Goal: Information Seeking & Learning: Compare options

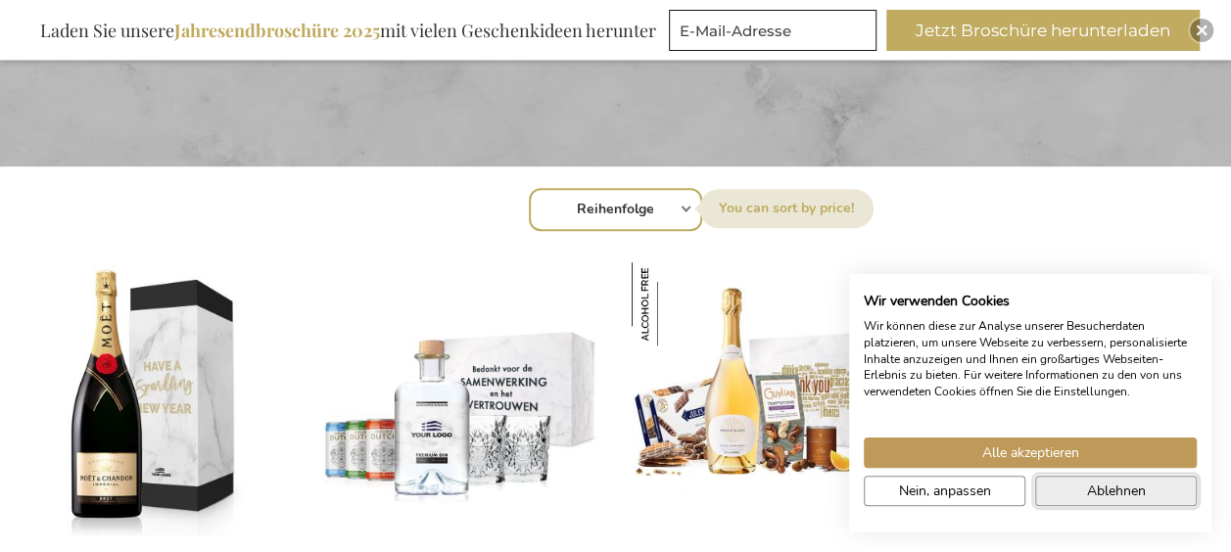
click at [1118, 496] on span "Ablehnen" at bounding box center [1116, 491] width 59 height 21
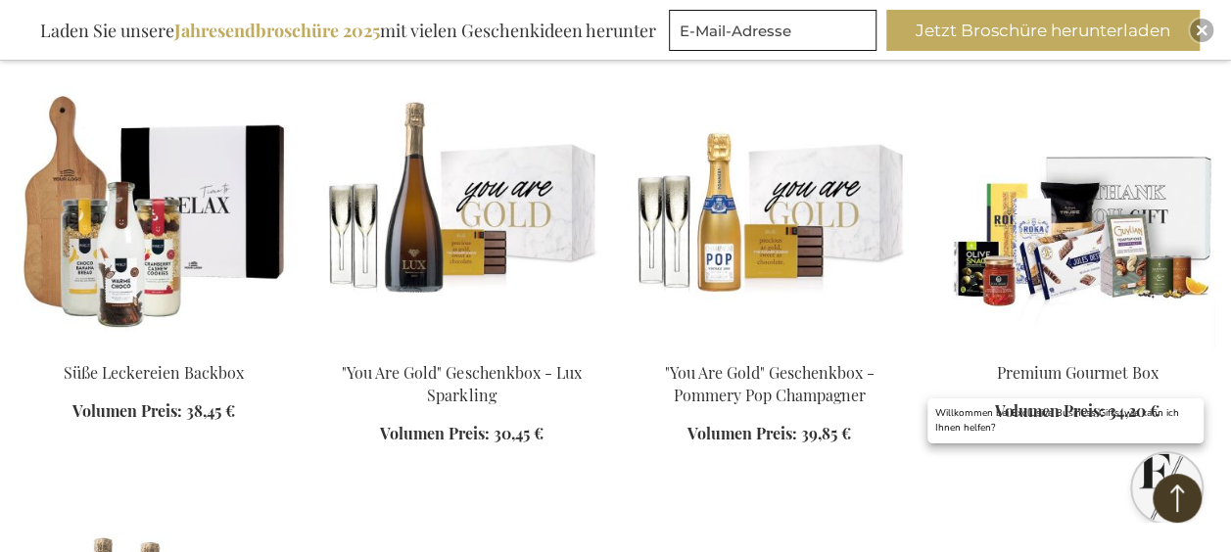
scroll to position [1763, 0]
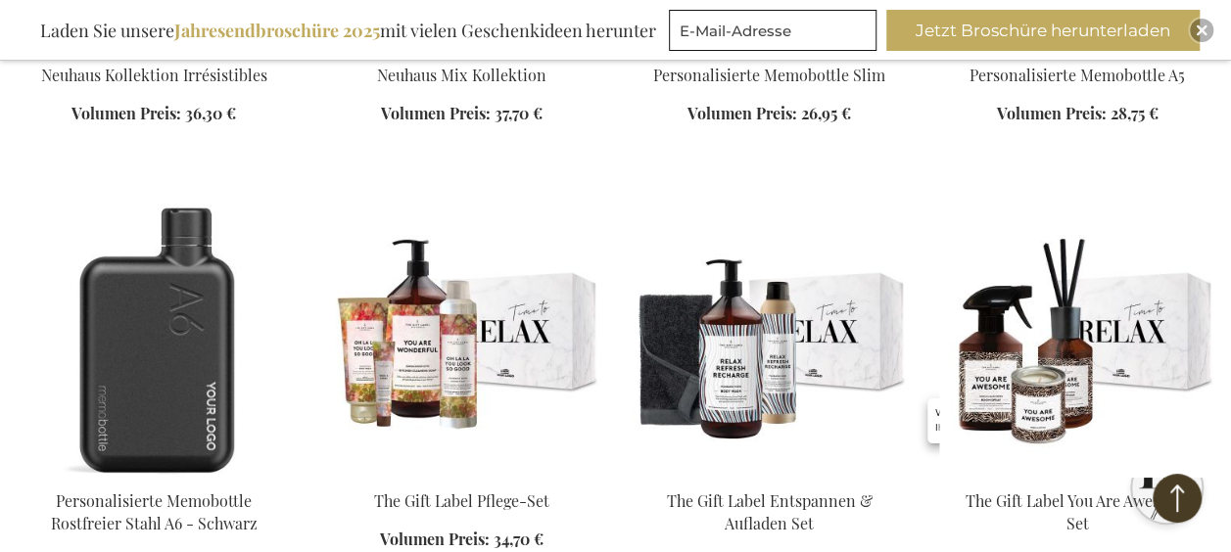
scroll to position [3427, 0]
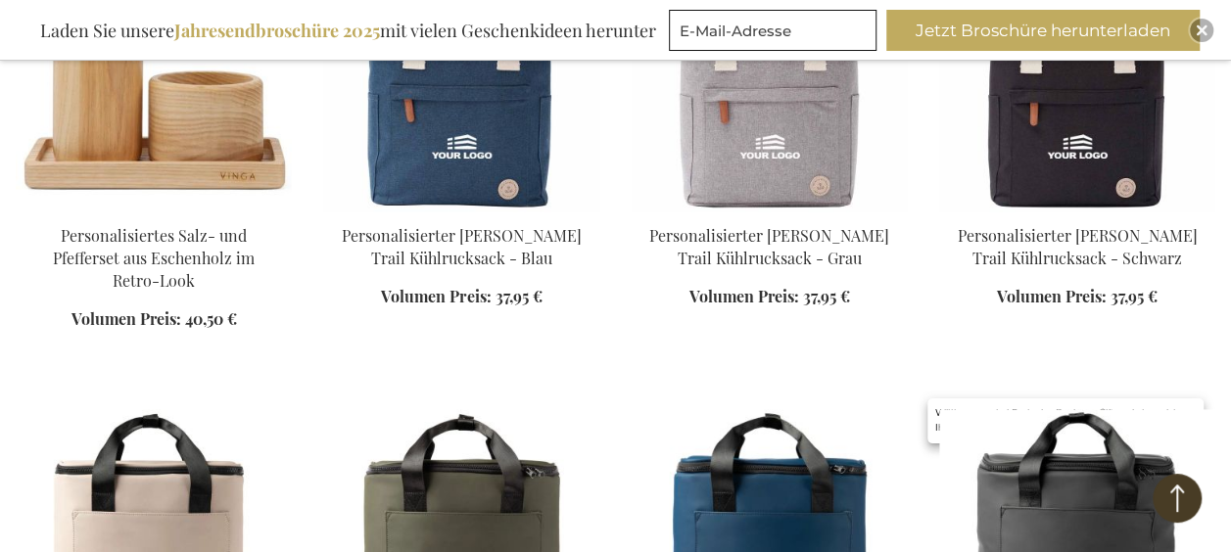
scroll to position [4113, 0]
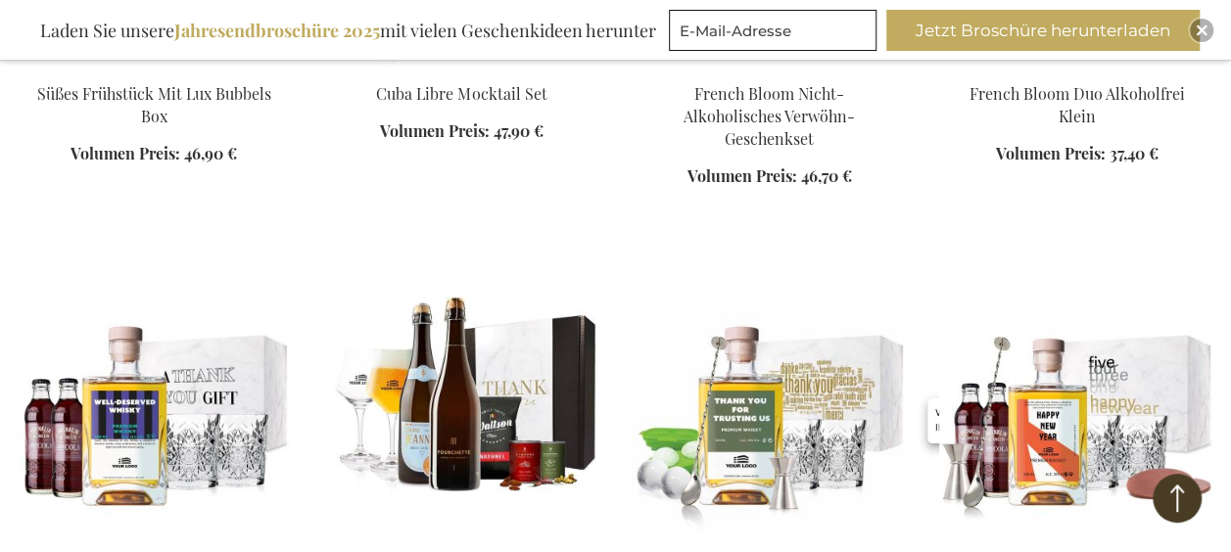
scroll to position [6169, 0]
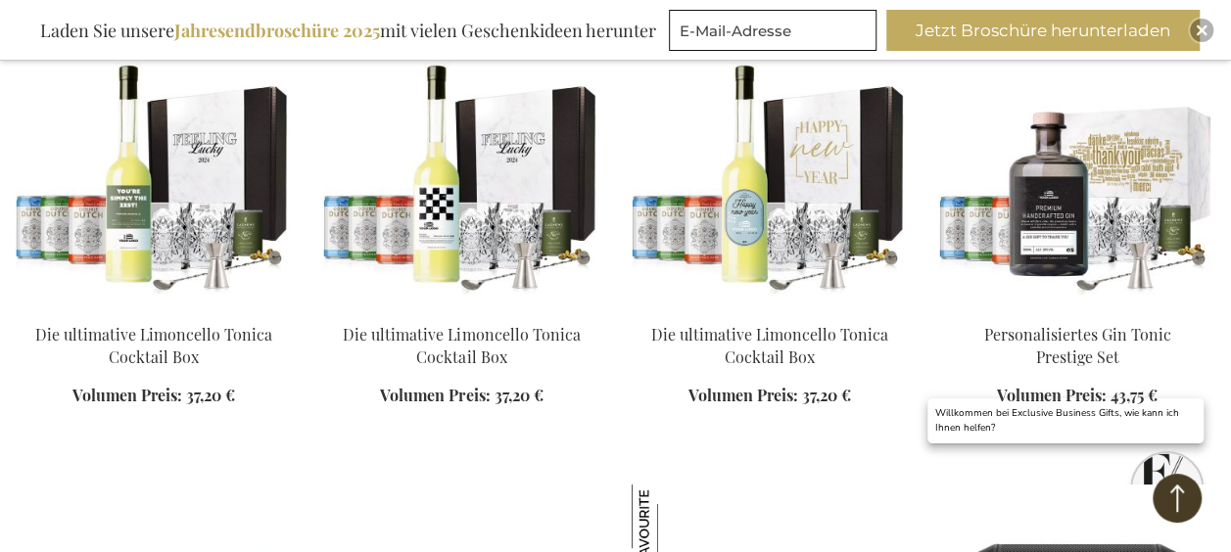
scroll to position [7246, 0]
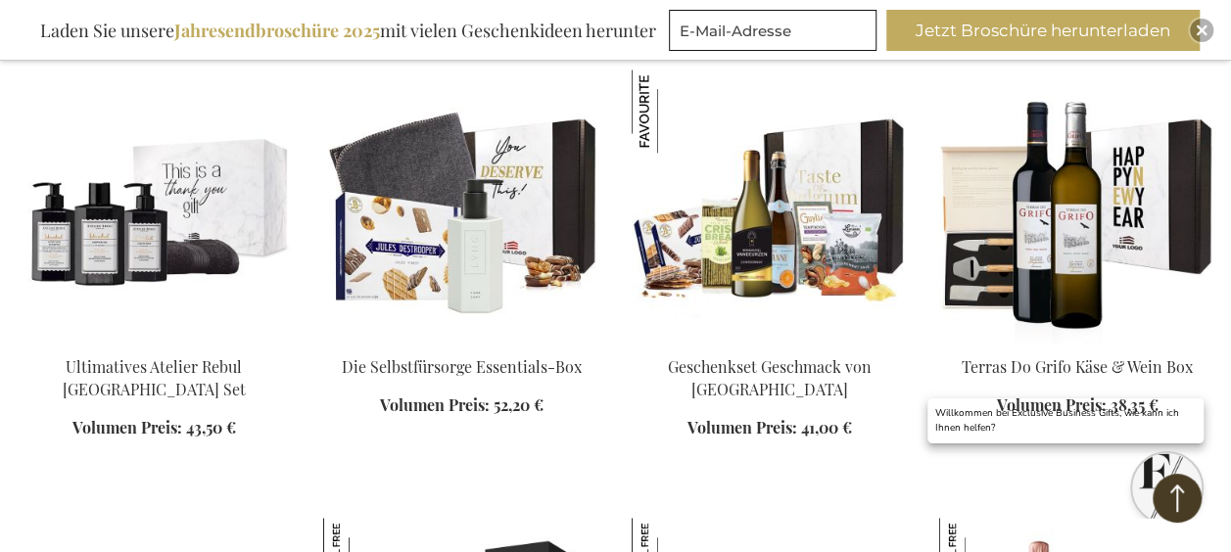
scroll to position [8422, 0]
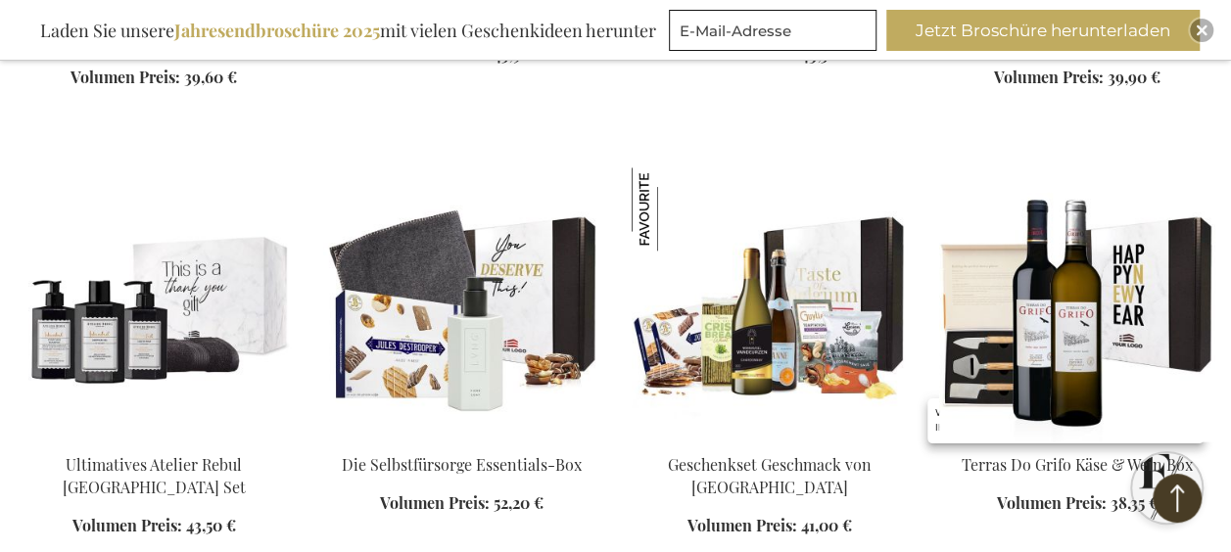
click at [1036, 284] on img at bounding box center [1077, 304] width 276 height 274
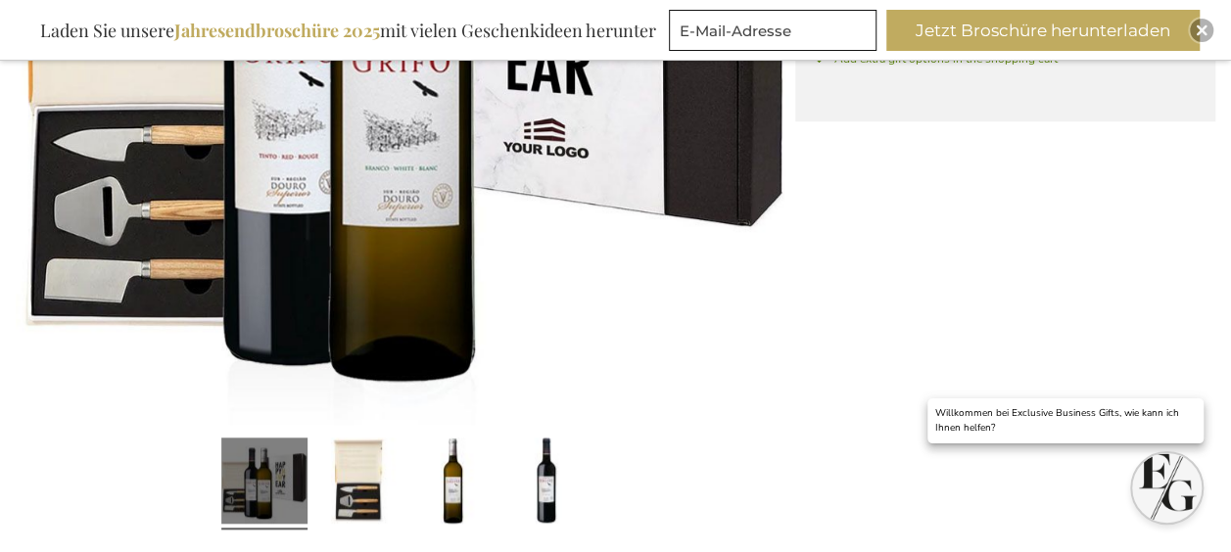
scroll to position [685, 0]
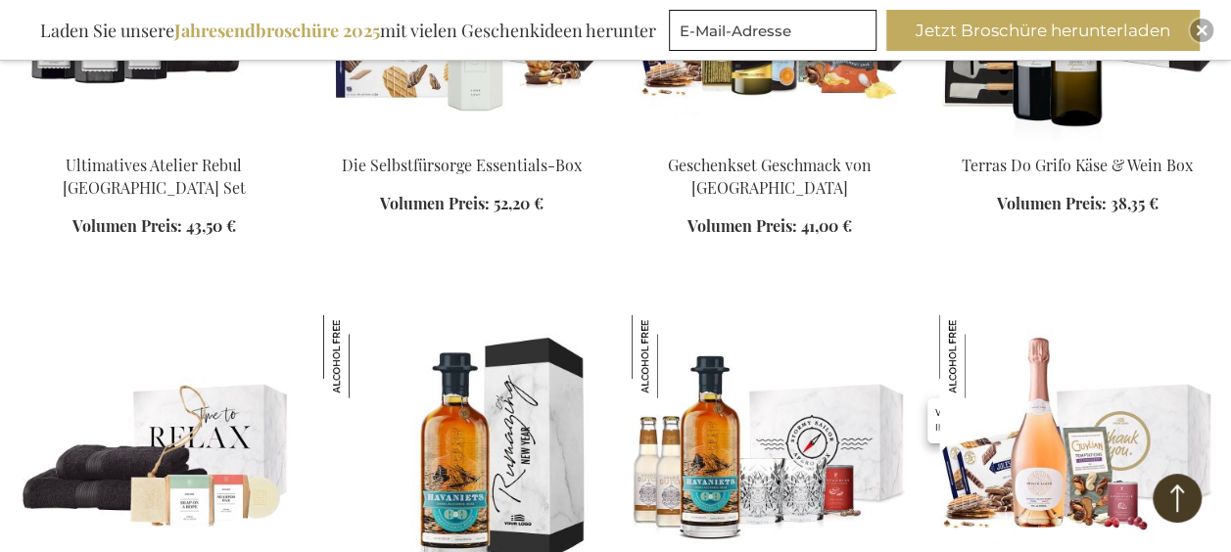
scroll to position [2139, 0]
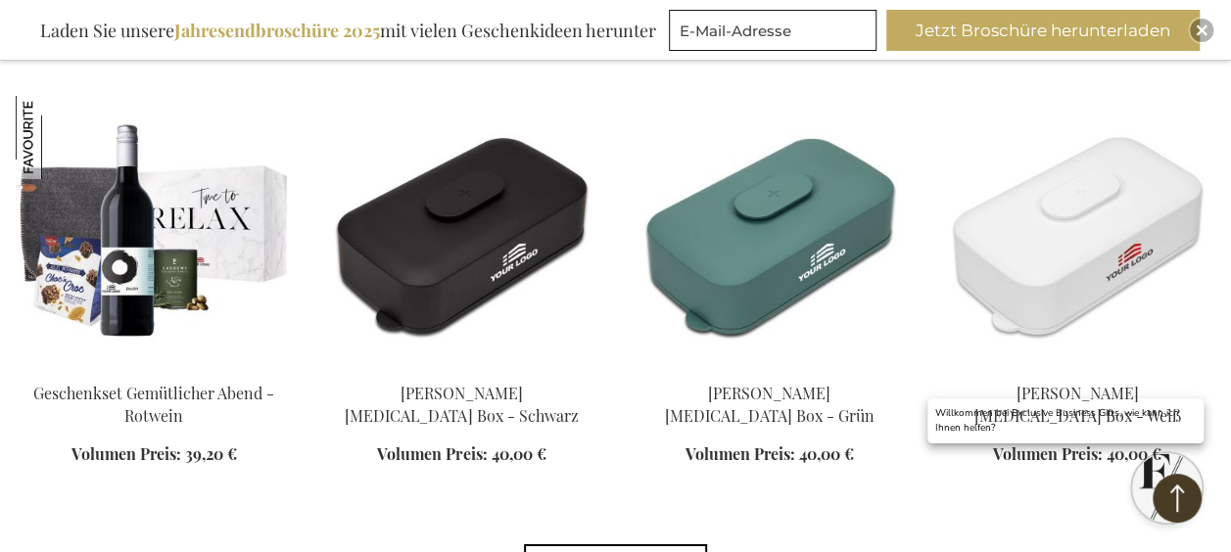
scroll to position [3216, 0]
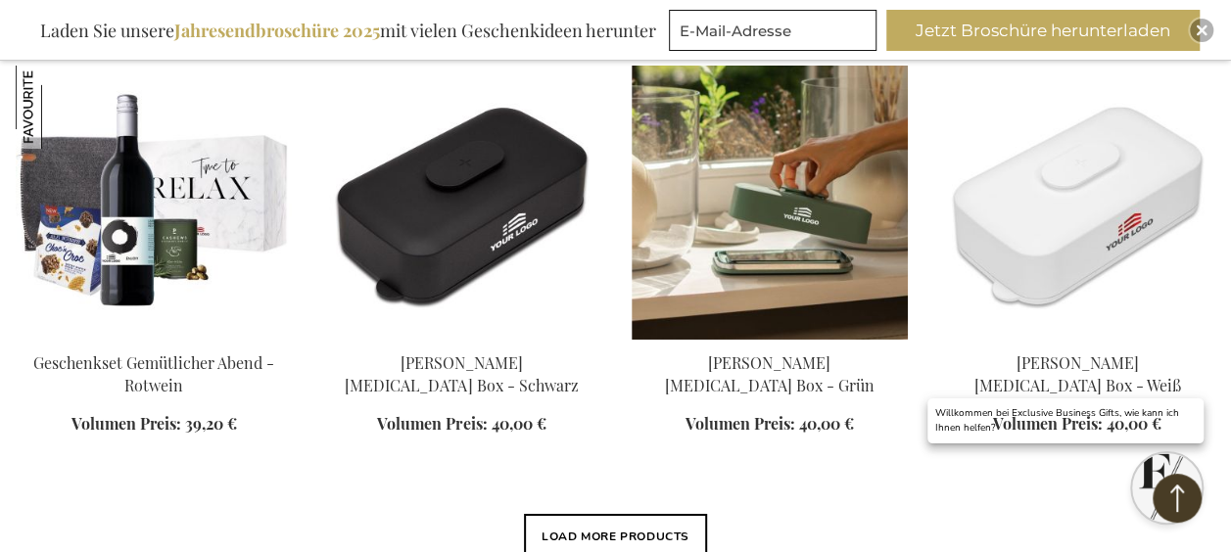
click at [735, 263] on img at bounding box center [770, 203] width 276 height 274
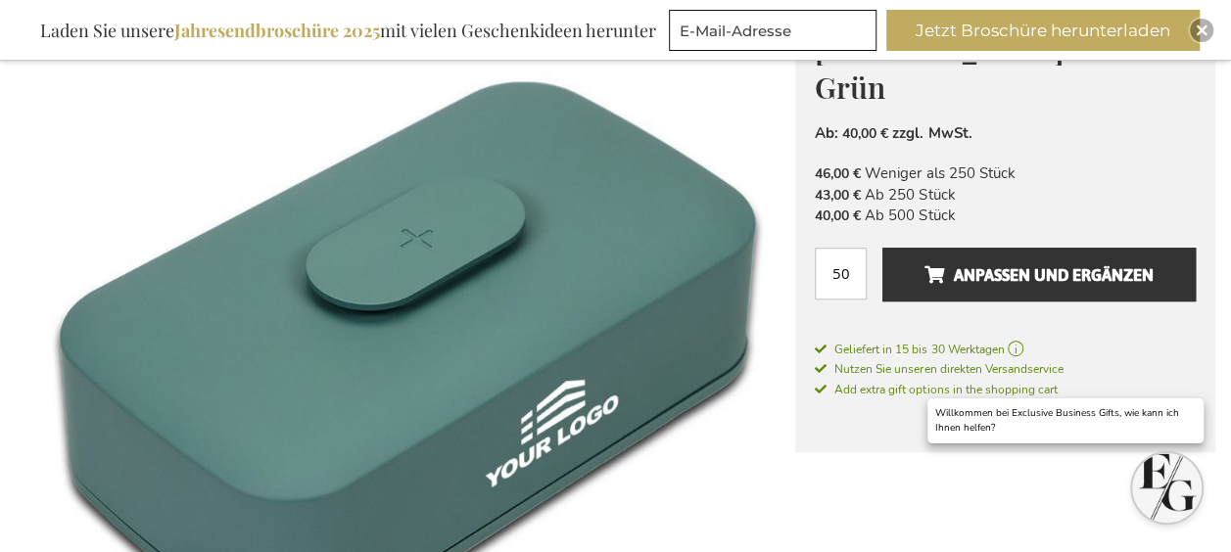
scroll to position [196, 0]
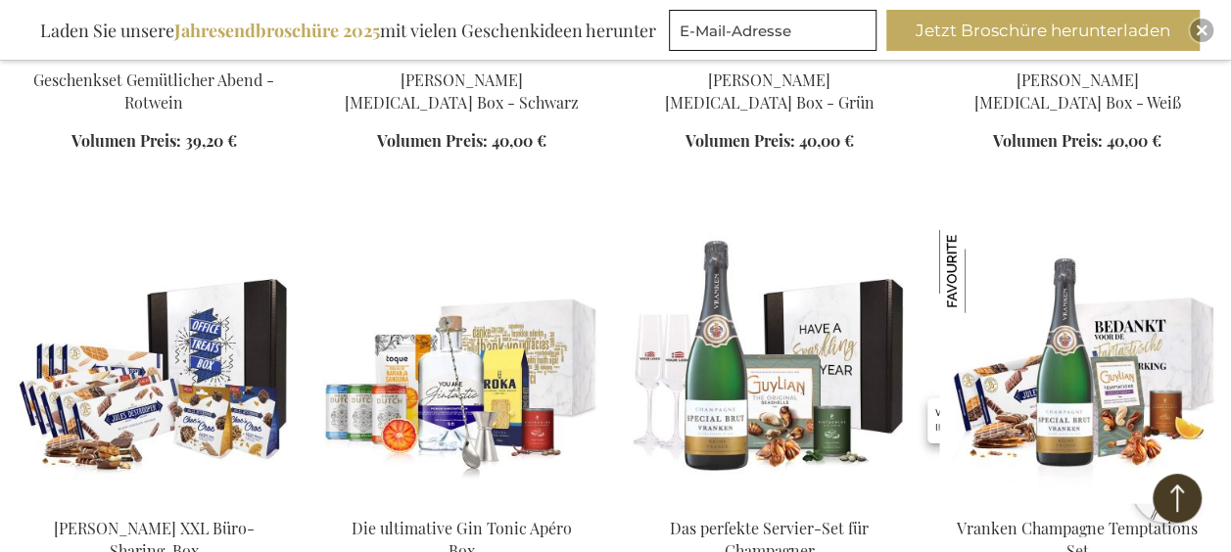
scroll to position [2184, 0]
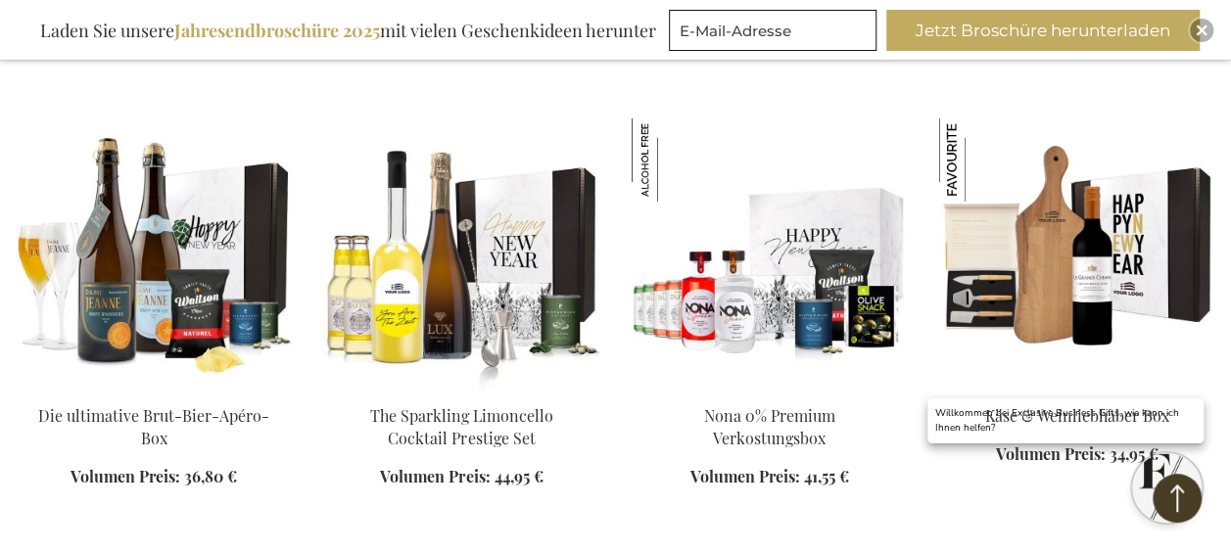
scroll to position [3261, 0]
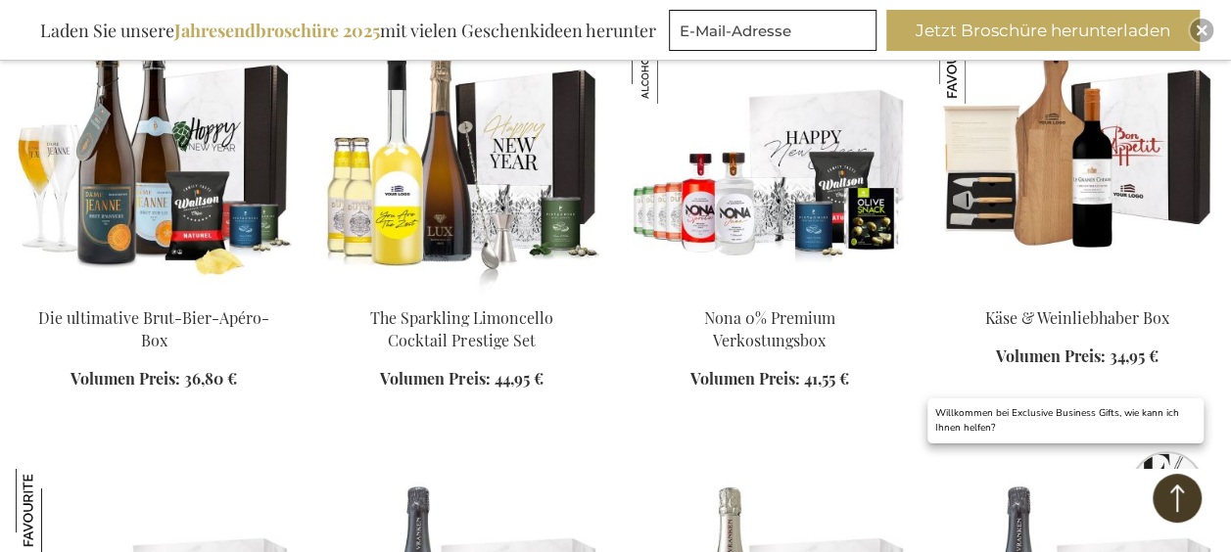
click at [1113, 241] on img at bounding box center [1077, 158] width 276 height 274
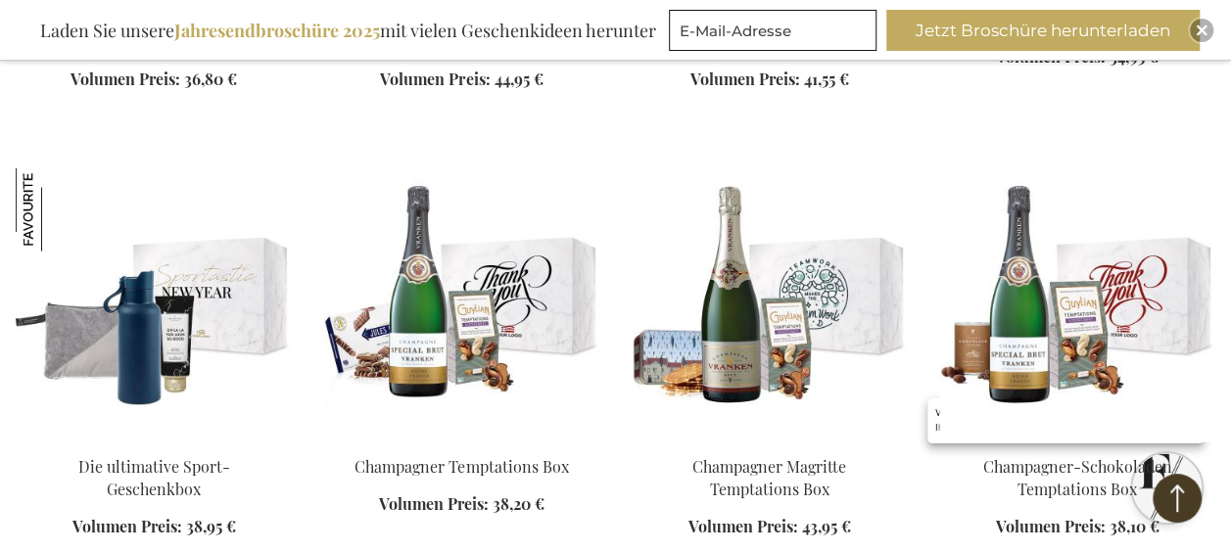
scroll to position [2237, 0]
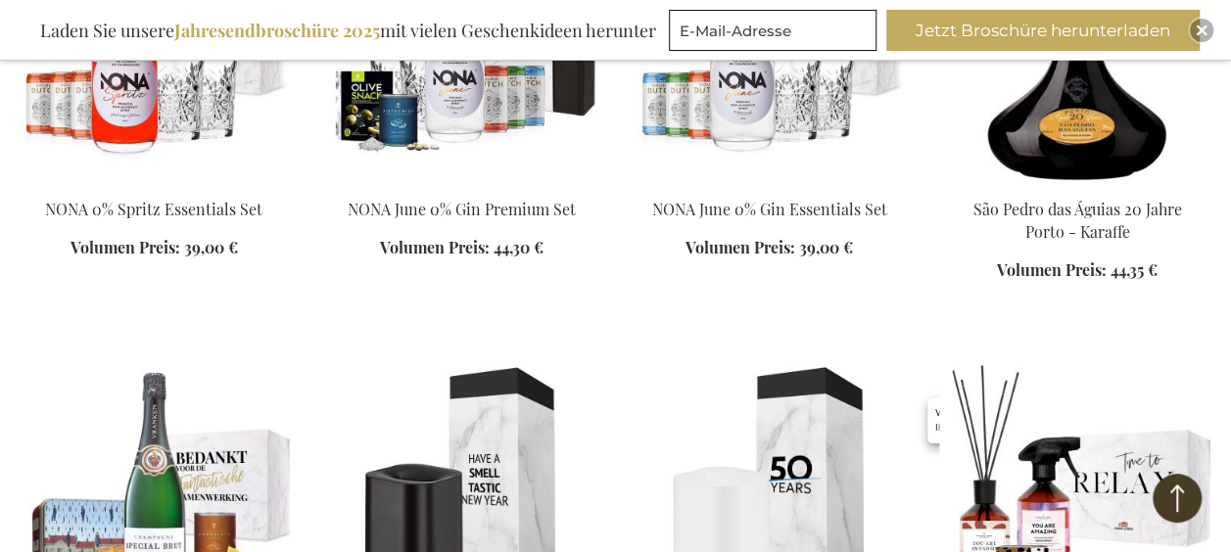
scroll to position [3412, 0]
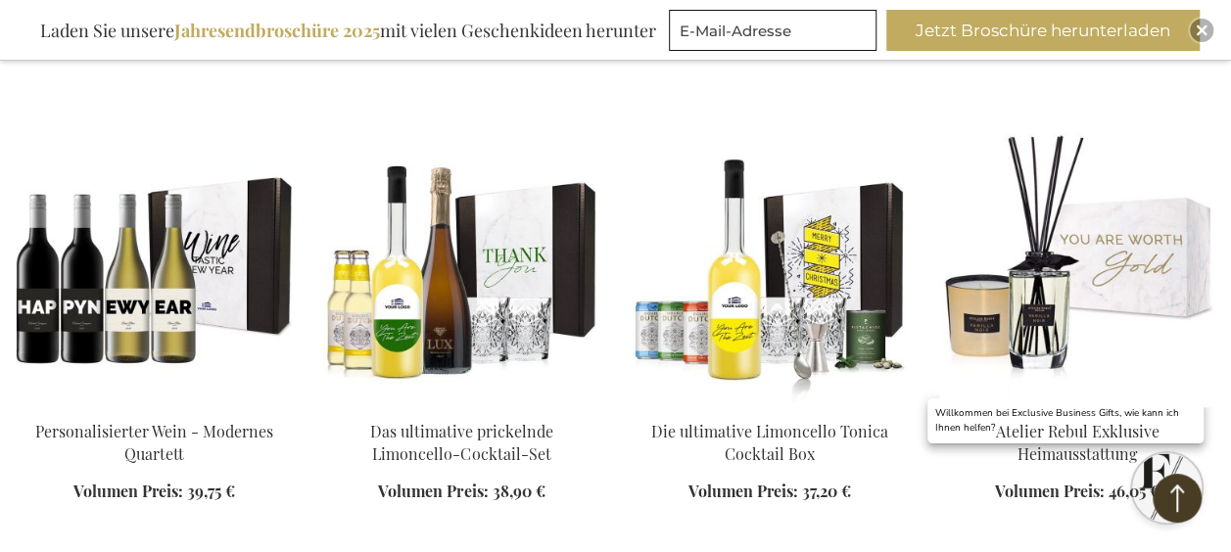
scroll to position [4489, 0]
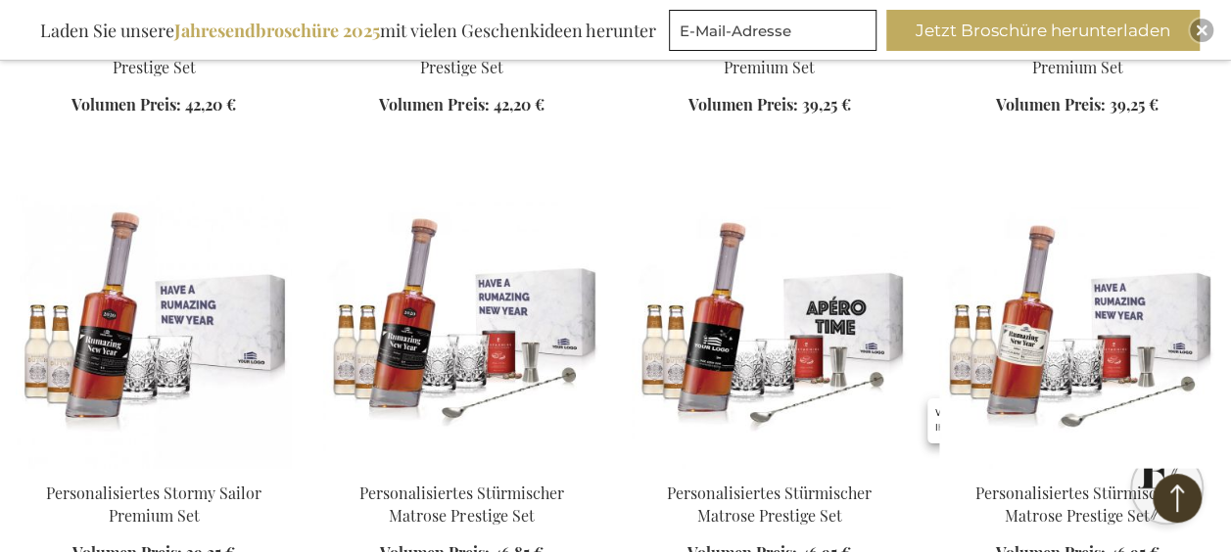
scroll to position [5762, 0]
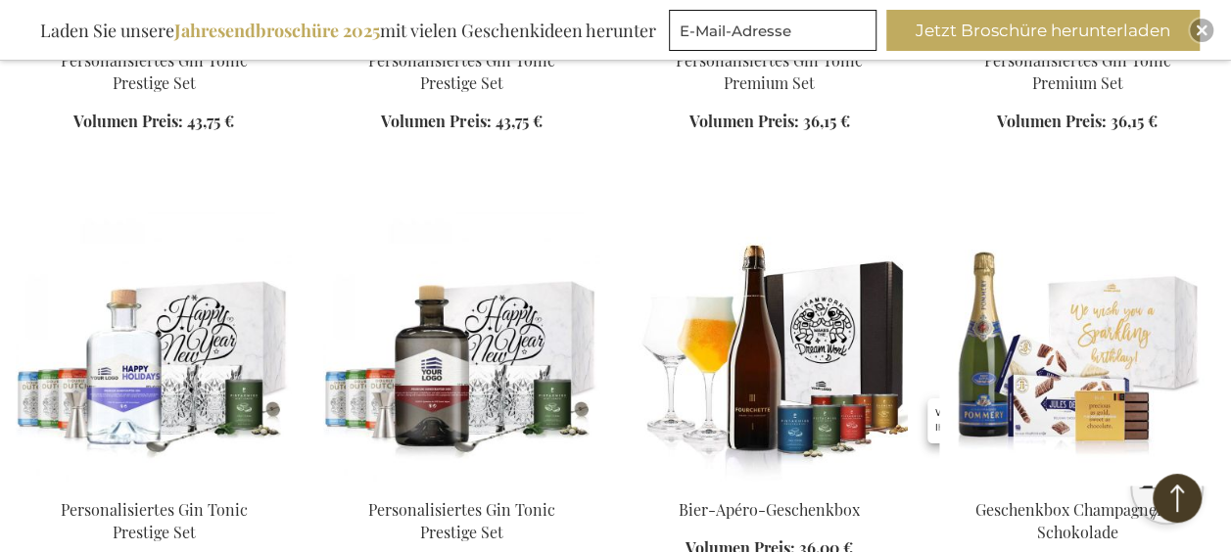
scroll to position [8896, 0]
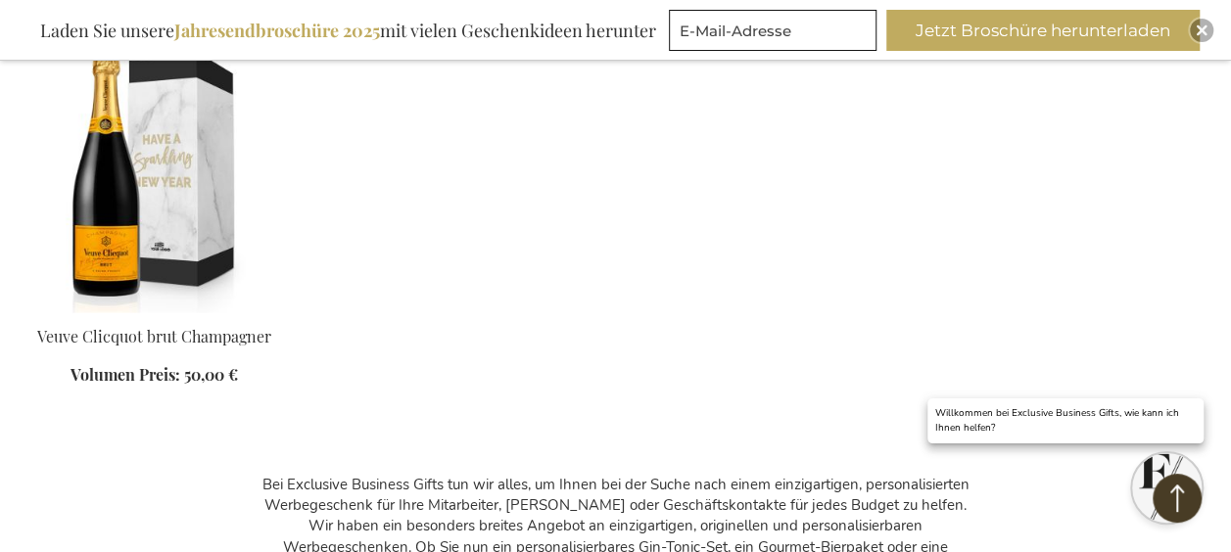
scroll to position [9483, 0]
